Goal: Information Seeking & Learning: Learn about a topic

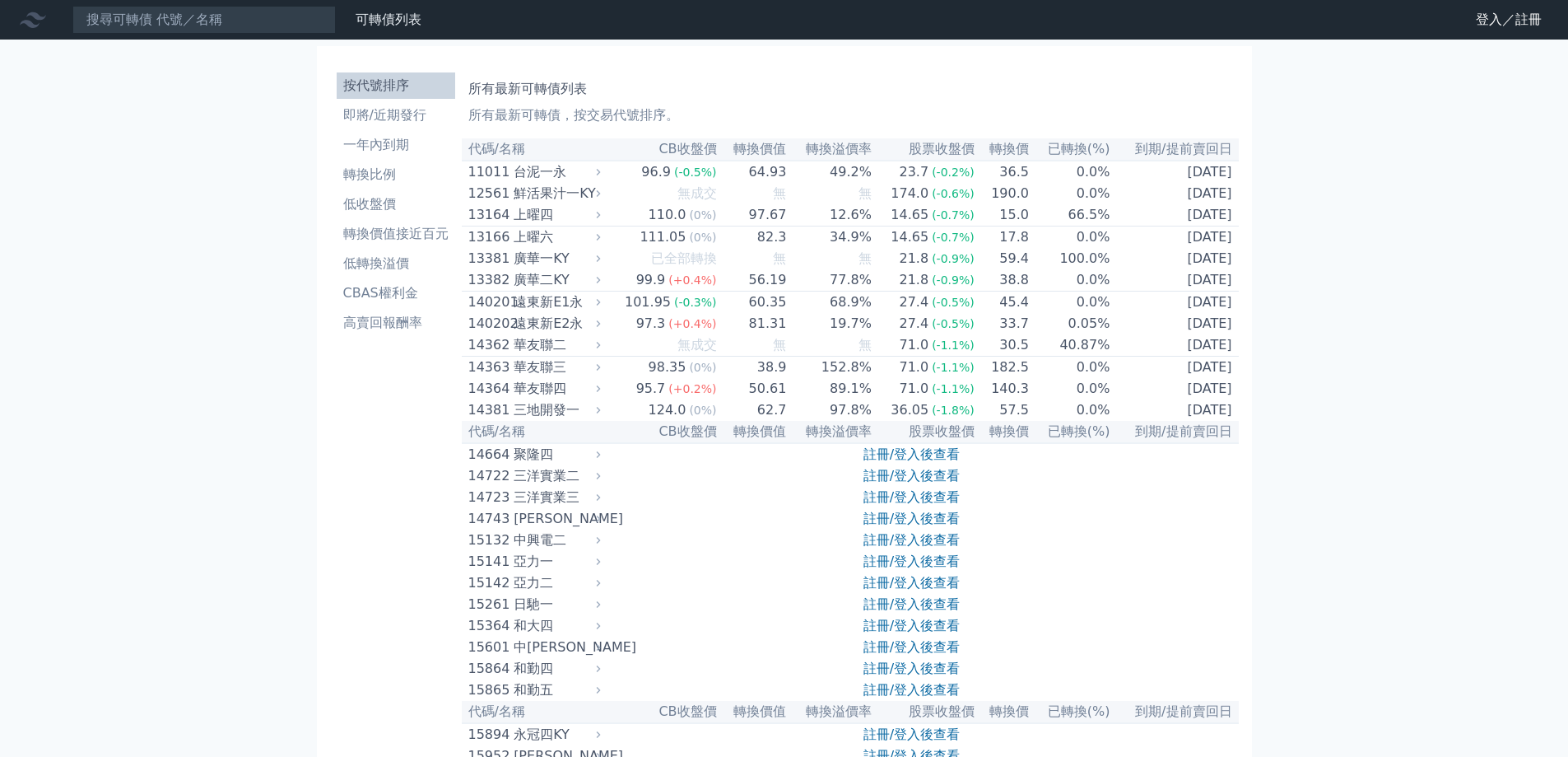
click at [410, 109] on li "即將/近期發行" at bounding box center [396, 115] width 119 height 20
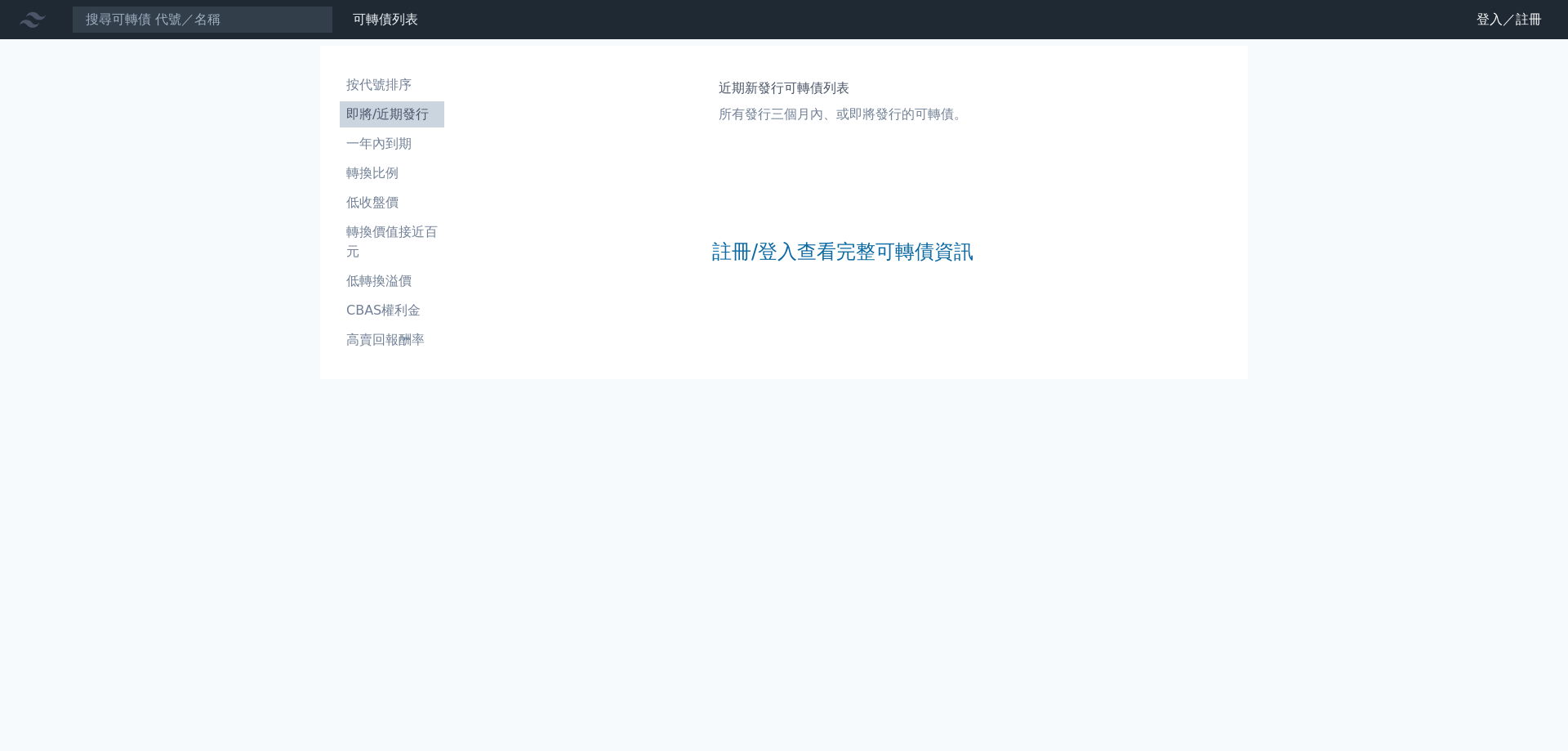
click at [397, 151] on li "一年內到期" at bounding box center [392, 144] width 105 height 20
click at [401, 182] on li "轉換比例" at bounding box center [392, 173] width 105 height 20
click at [1349, 129] on div "可轉債列表 財務數據 可轉債列表 財務數據 登入／註冊 登入／註冊 按代號排序 即將/近期發行 一年內到期 轉換比例 低收盤價 轉換價值接近百元" at bounding box center [784, 375] width 1568 height 751
click at [176, 196] on div "可轉債列表 財務數據 可轉債列表 財務數據 登入／註冊 登入／註冊 按代號排序 即將/近期發行 一年內到期 轉換比例 低收盤價 轉換價值接近百元" at bounding box center [784, 375] width 1568 height 751
click at [249, 130] on div "可轉債列表 財務數據 可轉債列表 財務數據 登入／註冊 登入／註冊 按代號排序 即將/近期發行 一年內到期 轉換比例 低收盤價 轉換價值接近百元" at bounding box center [784, 375] width 1568 height 751
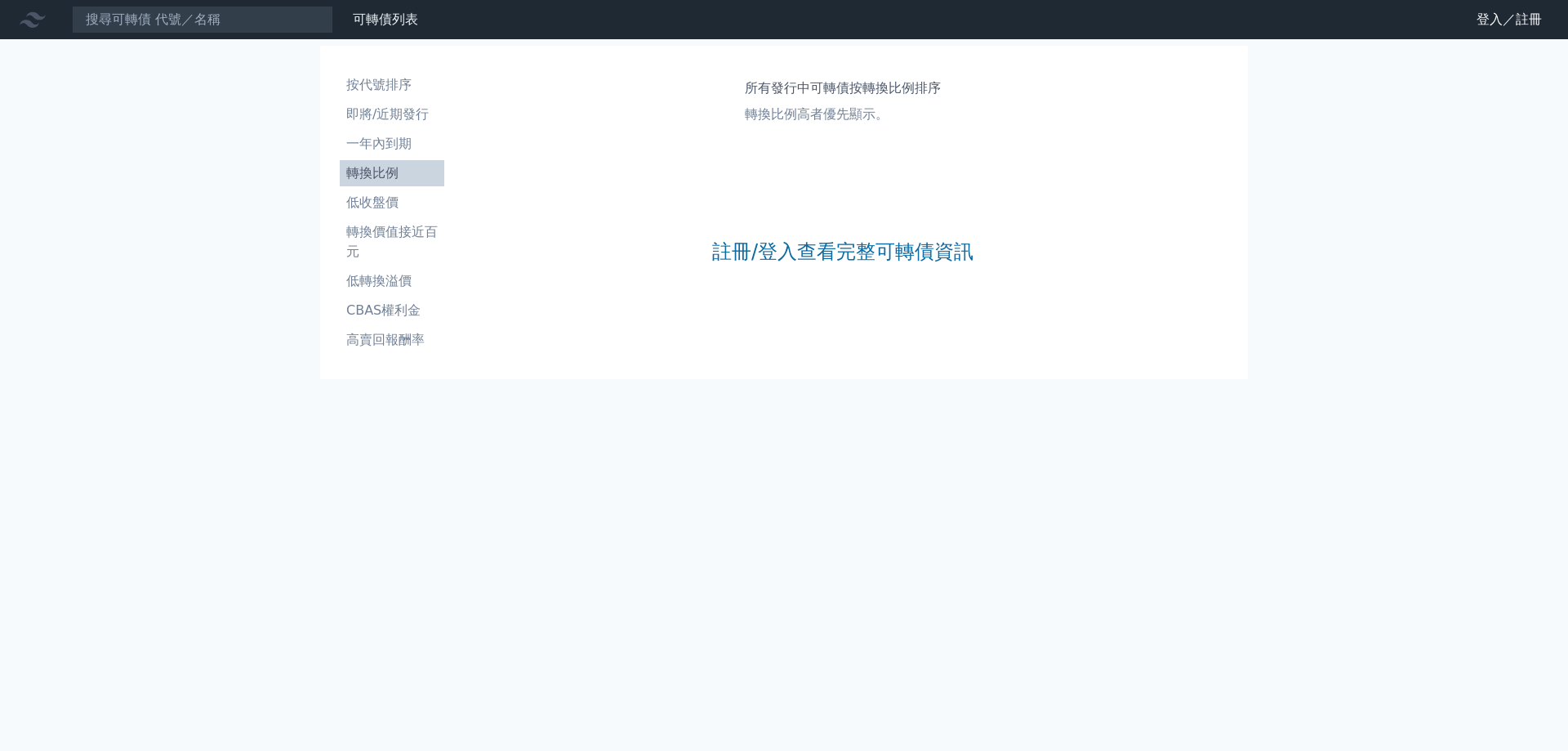
drag, startPoint x: 254, startPoint y: 112, endPoint x: 316, endPoint y: 111, distance: 62.0
click at [259, 111] on div "可轉債列表 財務數據 可轉債列表 財務數據 登入／註冊 登入／註冊 按代號排序 即將/近期發行 一年內到期 轉換比例 低收盤價 轉換價值接近百元" at bounding box center [784, 375] width 1568 height 751
drag, startPoint x: 1327, startPoint y: 127, endPoint x: 1336, endPoint y: 104, distance: 24.7
click at [1328, 125] on div "可轉債列表 財務數據 可轉債列表 財務數據 登入／註冊 登入／註冊 按代號排序 即將/近期發行 一年內到期 轉換比例 低收盤價 轉換價值接近百元" at bounding box center [784, 375] width 1568 height 751
drag, startPoint x: 1336, startPoint y: 104, endPoint x: 1331, endPoint y: 94, distance: 11.2
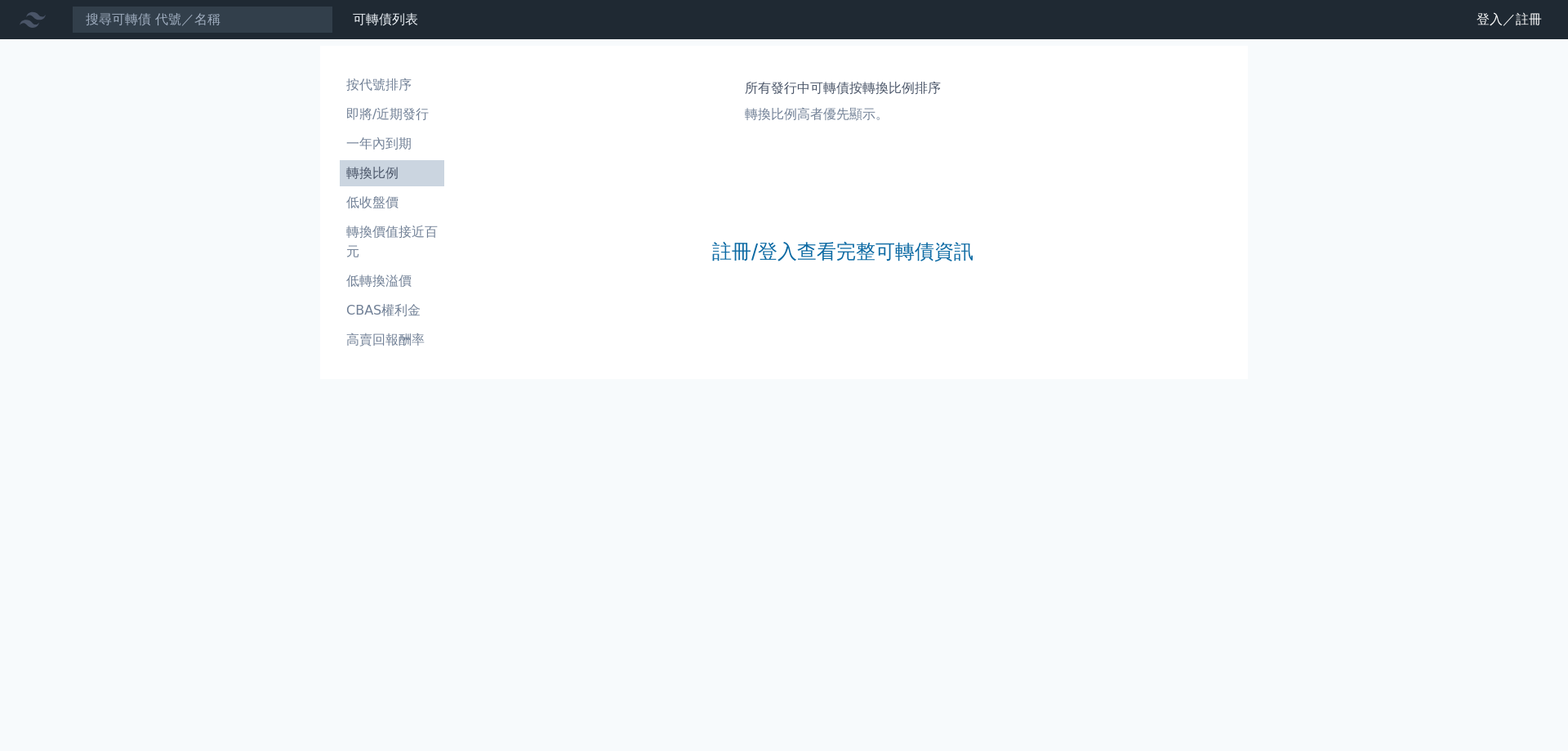
click at [1336, 103] on div "可轉債列表 財務數據 可轉債列表 財務數據 登入／註冊 登入／註冊 按代號排序 即將/近期發行 一年內到期 轉換比例 低收盤價 轉換價值接近百元" at bounding box center [784, 375] width 1568 height 751
